Goal: Find contact information: Find contact information

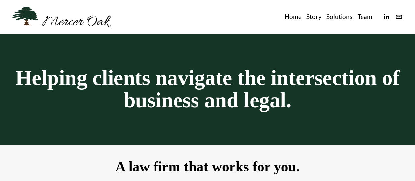
click at [362, 17] on link "Team" at bounding box center [364, 16] width 15 height 11
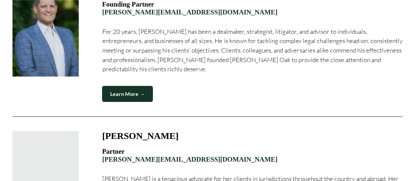
scroll to position [328, 0]
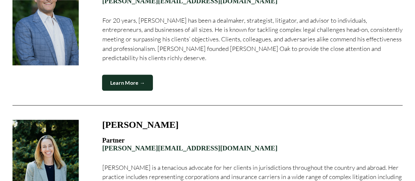
click at [127, 86] on link "Learn More →" at bounding box center [127, 83] width 51 height 16
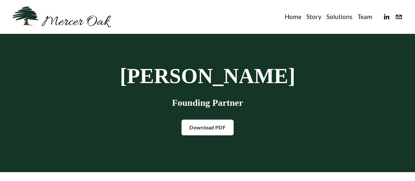
click at [397, 16] on use "info@merceroaklaw.com" at bounding box center [399, 17] width 6 height 4
